Goal: Task Accomplishment & Management: Manage account settings

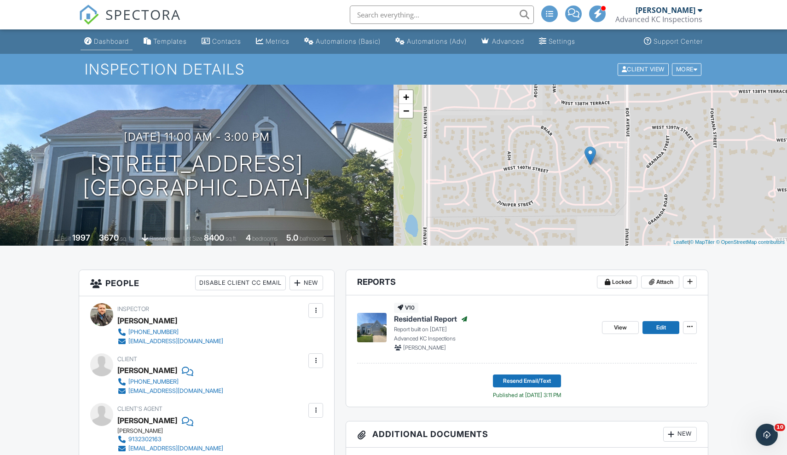
click at [113, 42] on div "Dashboard" at bounding box center [111, 41] width 35 height 8
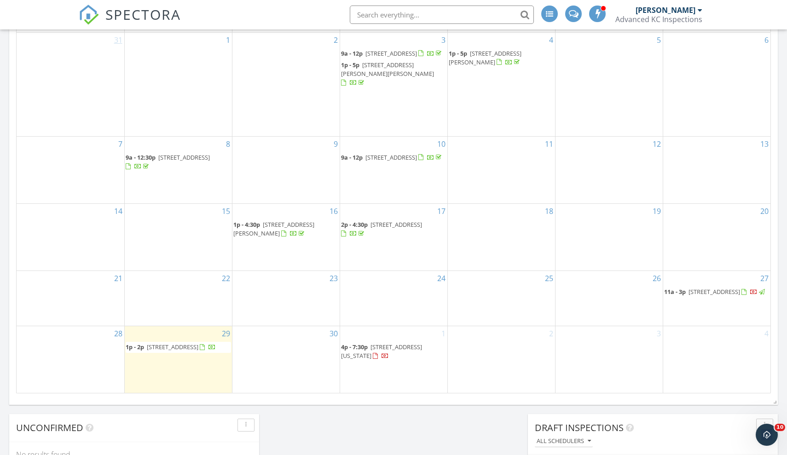
scroll to position [533, 0]
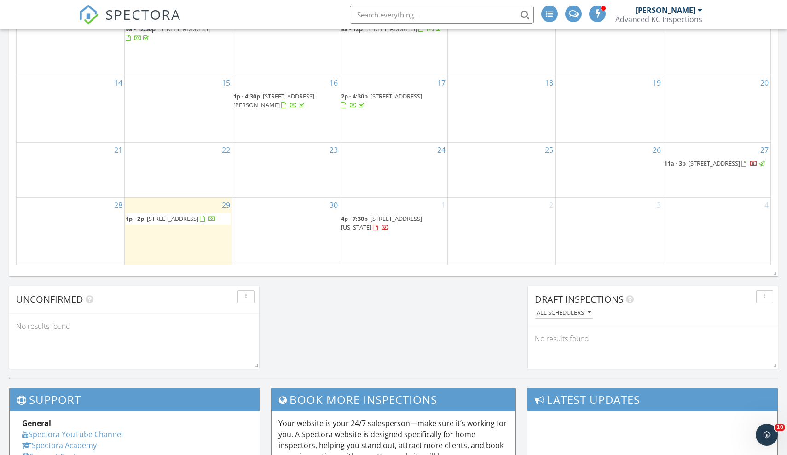
scroll to position [655, 0]
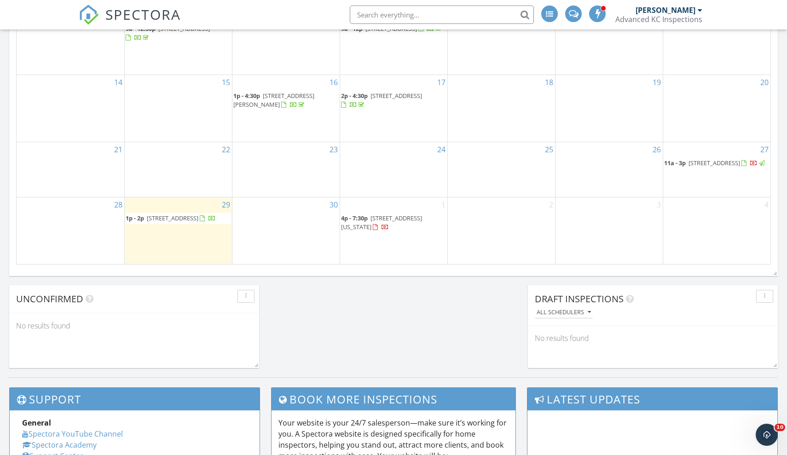
click at [709, 159] on span "14004 Linden St, Overland Park 66224" at bounding box center [715, 163] width 52 height 8
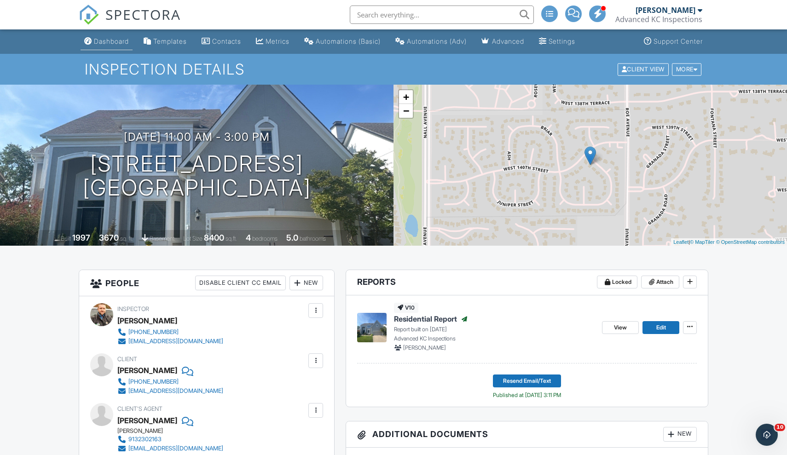
click at [116, 43] on div "Dashboard" at bounding box center [111, 41] width 35 height 8
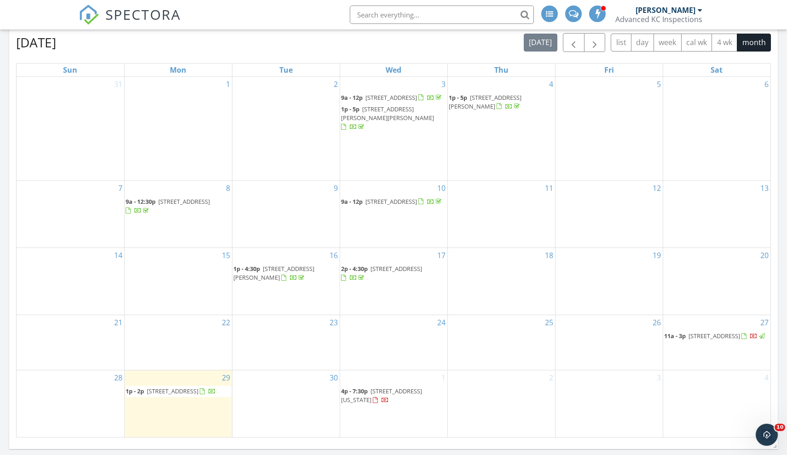
scroll to position [524, 0]
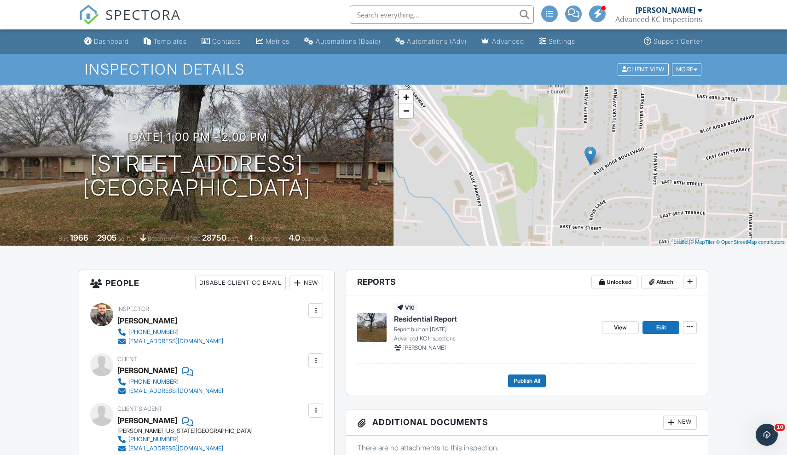
click at [462, 10] on input "text" at bounding box center [442, 15] width 184 height 18
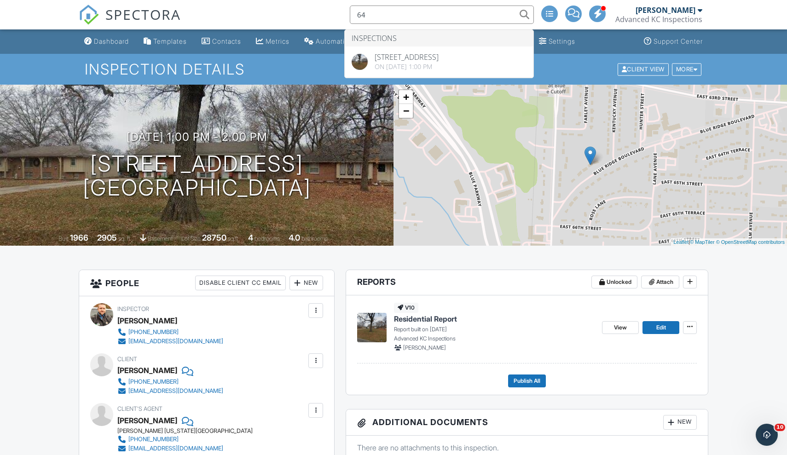
type input "6"
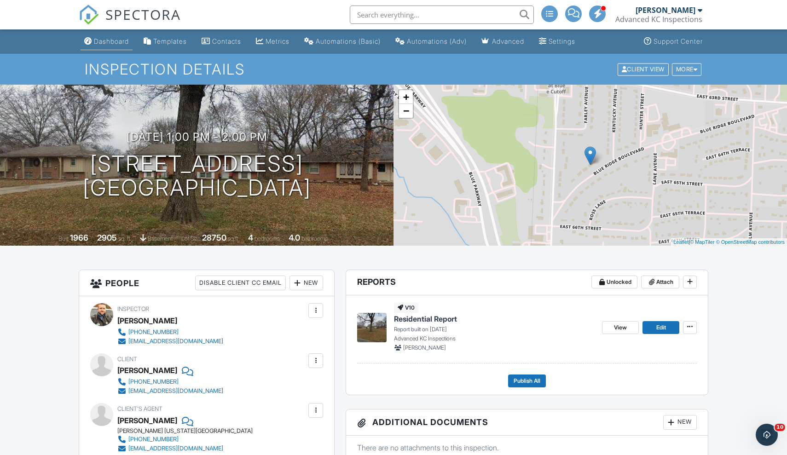
click at [105, 41] on div "Dashboard" at bounding box center [111, 41] width 35 height 8
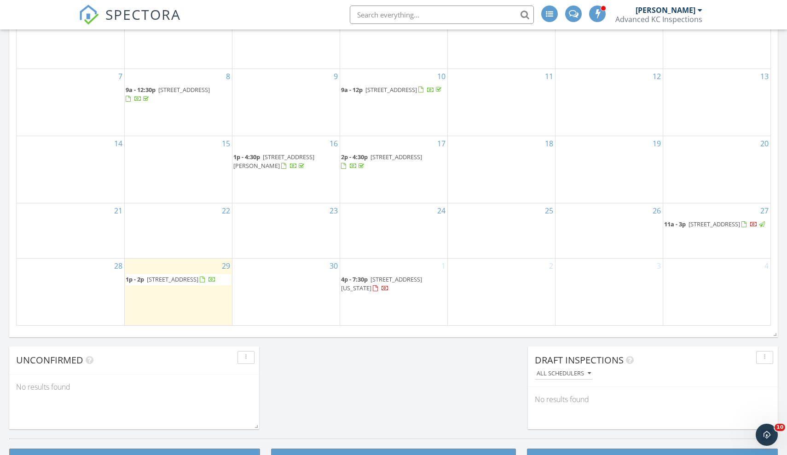
scroll to position [605, 0]
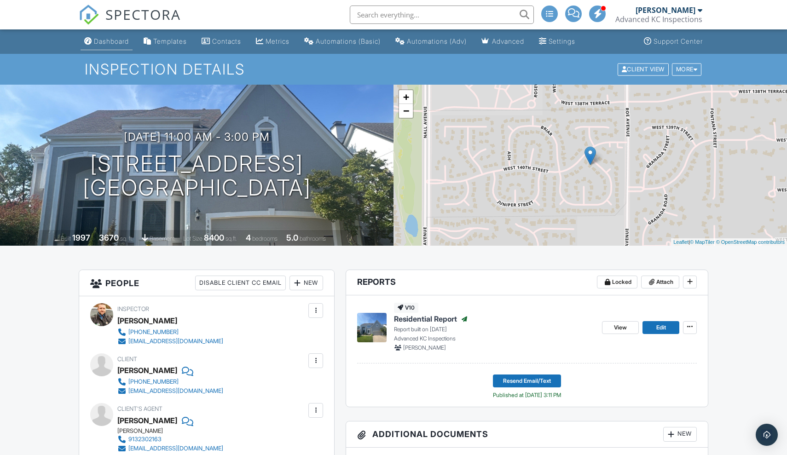
click at [98, 45] on link "Dashboard" at bounding box center [107, 41] width 52 height 17
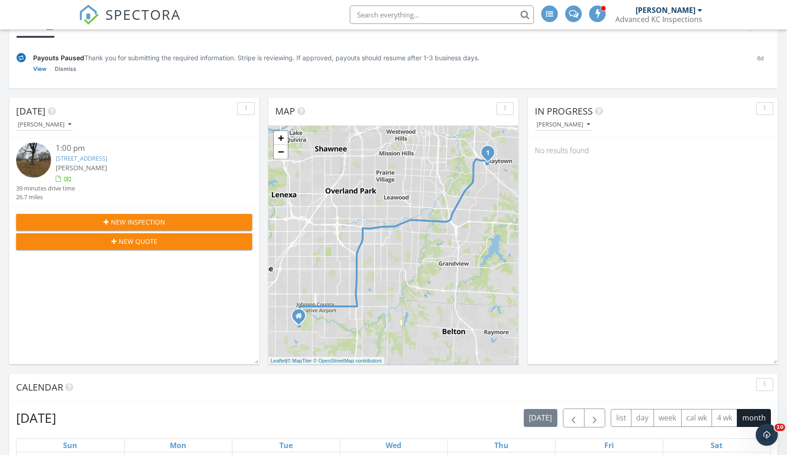
scroll to position [1, 0]
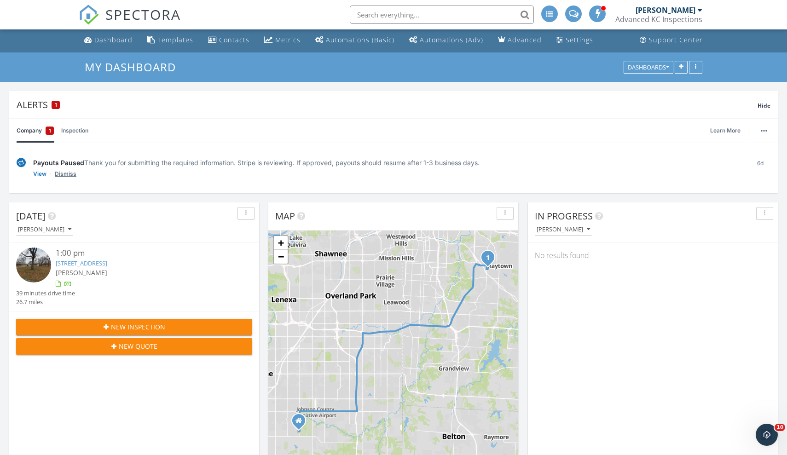
click at [72, 173] on link "Dismiss" at bounding box center [66, 173] width 22 height 9
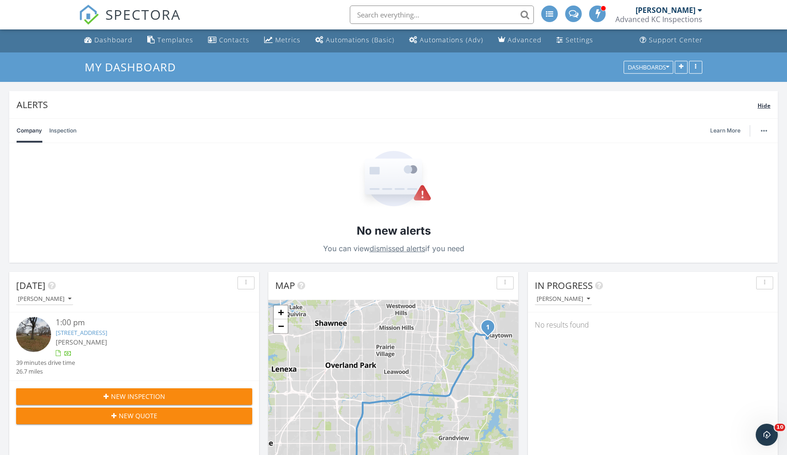
click at [765, 107] on span "Hide" at bounding box center [764, 106] width 13 height 8
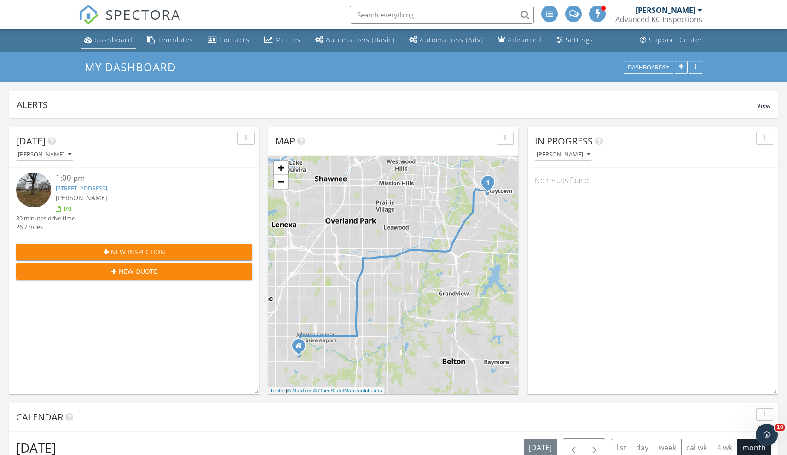
click at [118, 40] on div "Dashboard" at bounding box center [113, 39] width 38 height 9
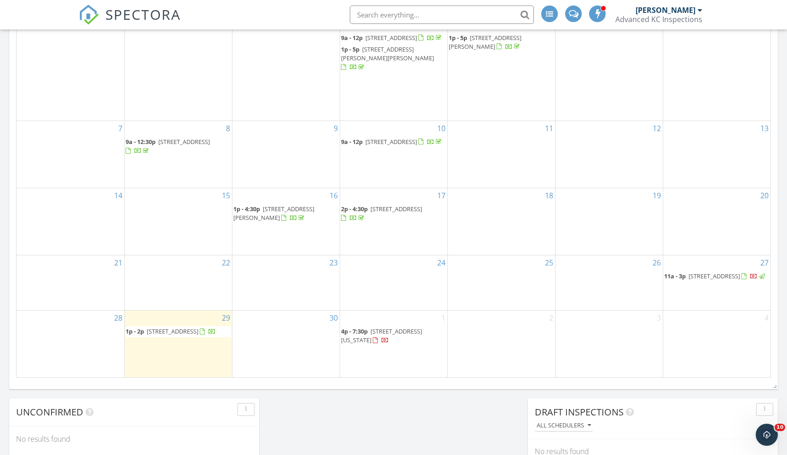
scroll to position [468, 0]
click at [198, 328] on span "[STREET_ADDRESS]" at bounding box center [173, 330] width 52 height 8
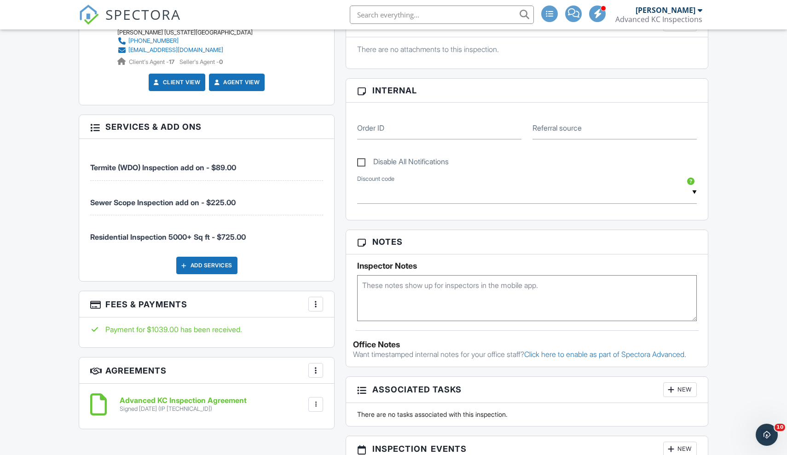
scroll to position [354, 0]
